Goal: Ask a question

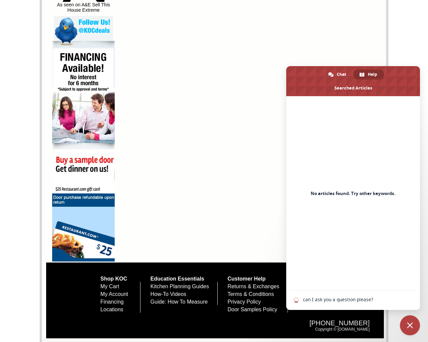
scroll to position [0, 15]
type input "can I ask you a question please?"
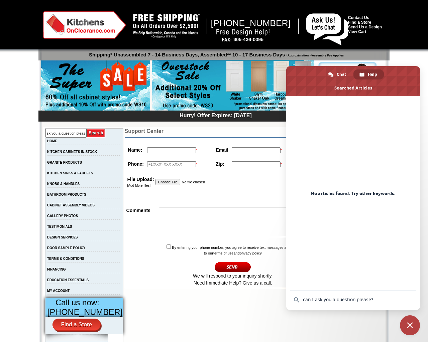
scroll to position [0, 18]
type input "can I ask you a question pleas"
click at [87, 129] on input "image" at bounding box center [96, 133] width 19 height 9
type input "zbdrariI"
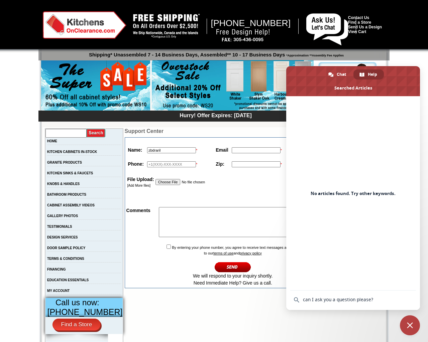
scroll to position [0, 0]
type input "[EMAIL_ADDRESS][DOMAIN_NAME]"
type input "[PHONE_NUMBER]"
type input "94102"
type input "C:\fakepath\text_plain"
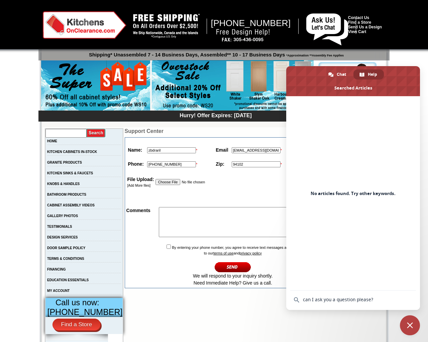
type input "C:\fakepath\text_plain"
type textarea "1"
checkbox input "false"
type input "the"
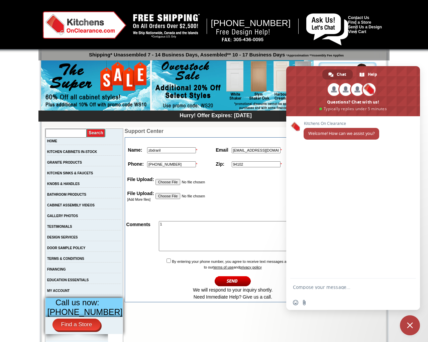
type textarea "20"
type input "C:\fakepath\text_plain"
type textarea "20 :)"
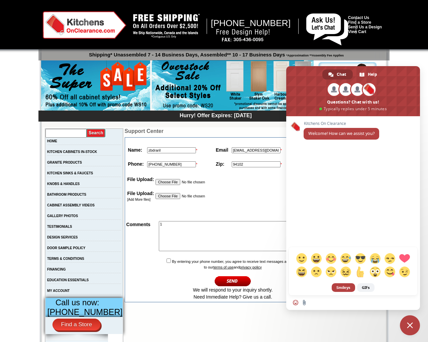
type textarea "20 :) :D :D :$ x) 8) :'( :/ <3"
